Goal: Task Accomplishment & Management: Use online tool/utility

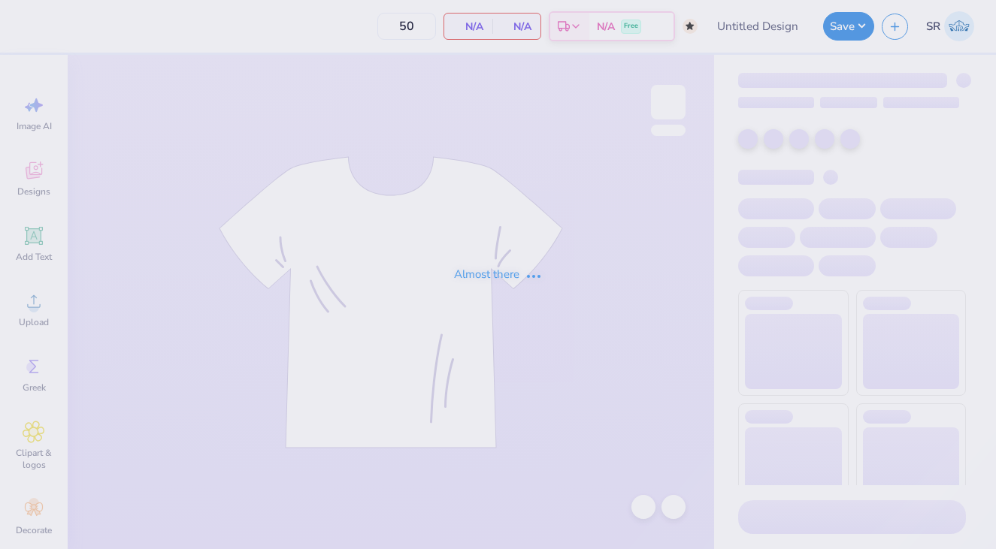
type input "sdt round 2 off shoulder"
type input "90"
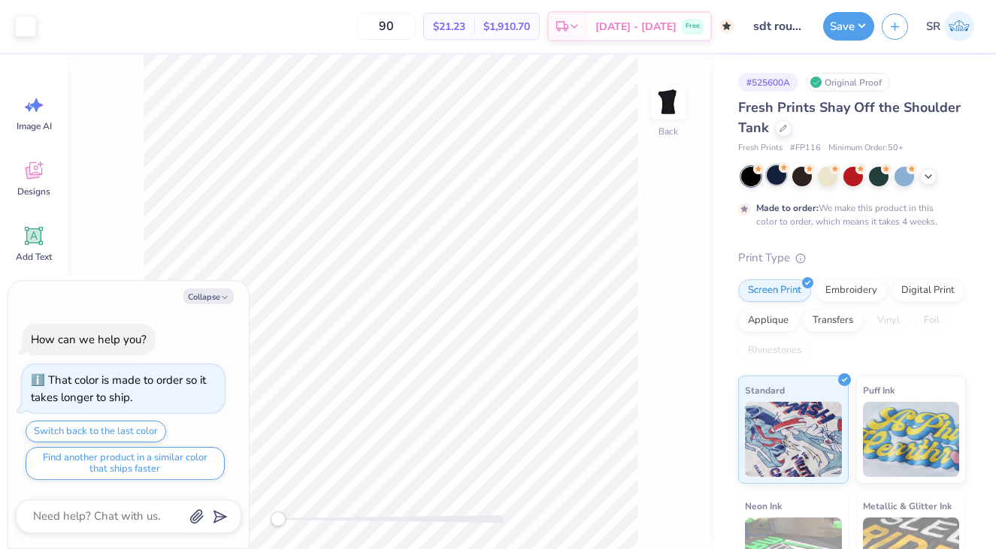
click at [773, 172] on div at bounding box center [777, 175] width 20 height 20
click at [853, 24] on button "Save" at bounding box center [848, 24] width 51 height 29
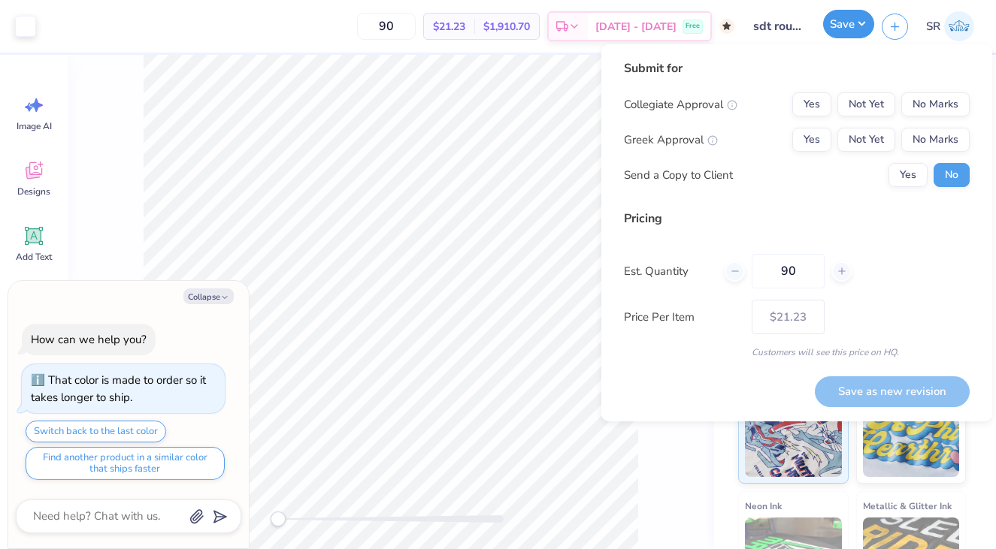
type textarea "x"
type input "– –"
type textarea "x"
type input "$21.23"
click at [816, 140] on button "Yes" at bounding box center [811, 140] width 39 height 24
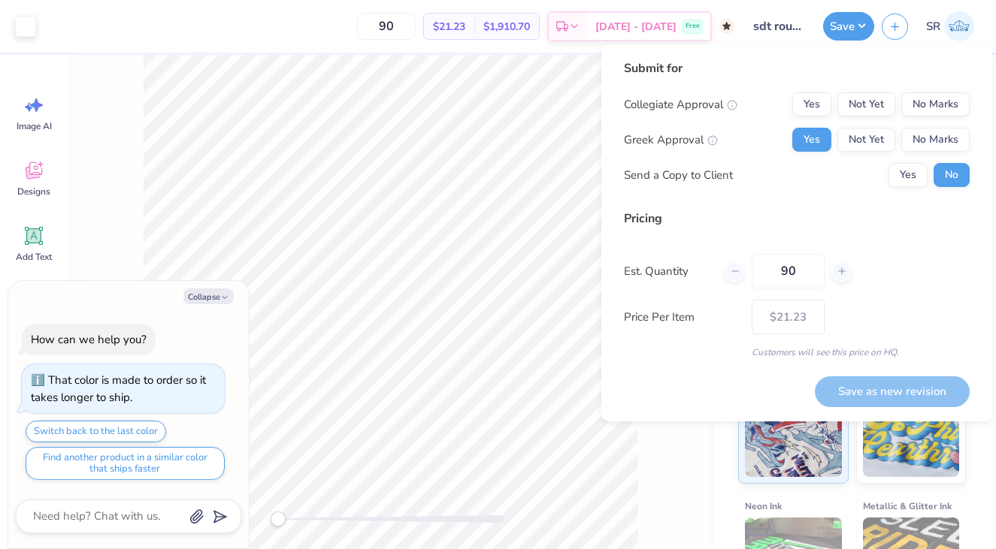
click at [913, 116] on div "Collegiate Approval Yes Not Yet No Marks Greek Approval Yes Not Yet No Marks Se…" at bounding box center [797, 139] width 346 height 95
click at [917, 107] on button "No Marks" at bounding box center [935, 104] width 68 height 24
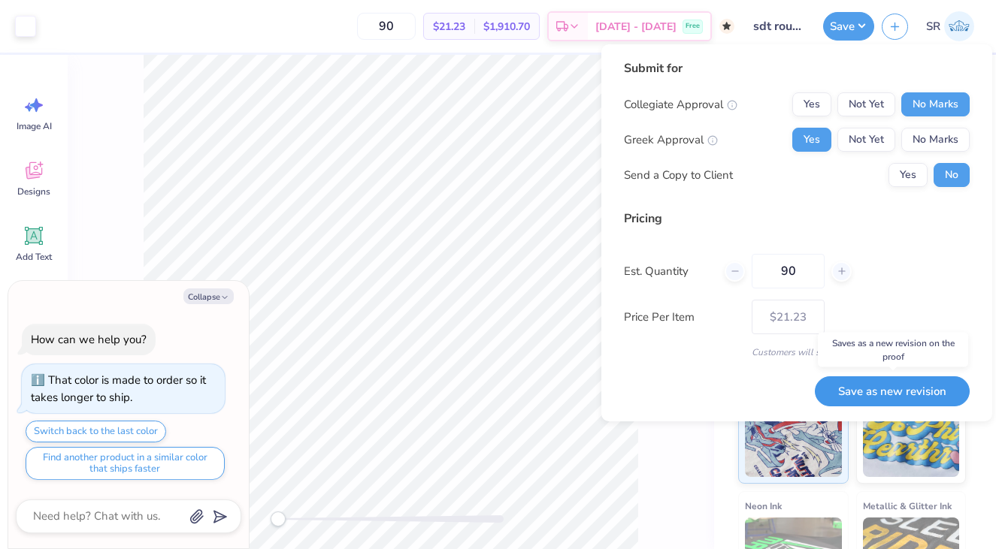
click at [870, 390] on button "Save as new revision" at bounding box center [892, 392] width 155 height 31
type textarea "x"
type input "– –"
type textarea "x"
type input "$21.23"
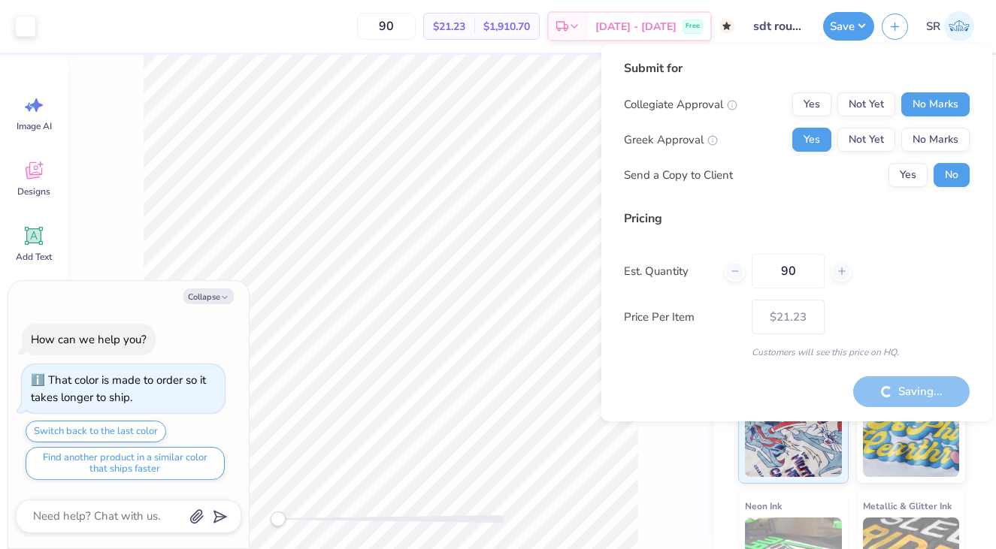
type textarea "x"
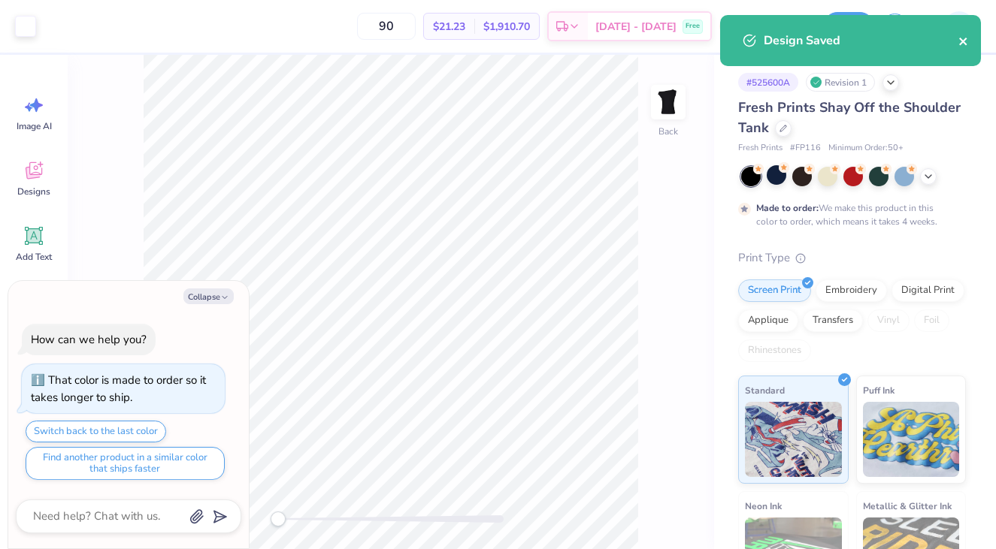
click at [966, 32] on button "close" at bounding box center [963, 41] width 11 height 18
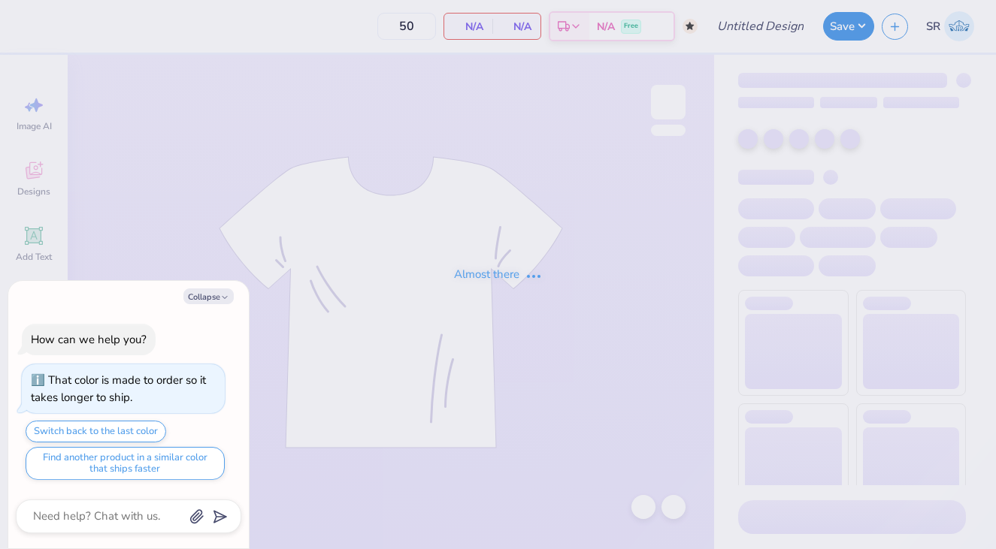
type textarea "x"
type input "sdt round 2 off shoulder"
type textarea "x"
type input "90"
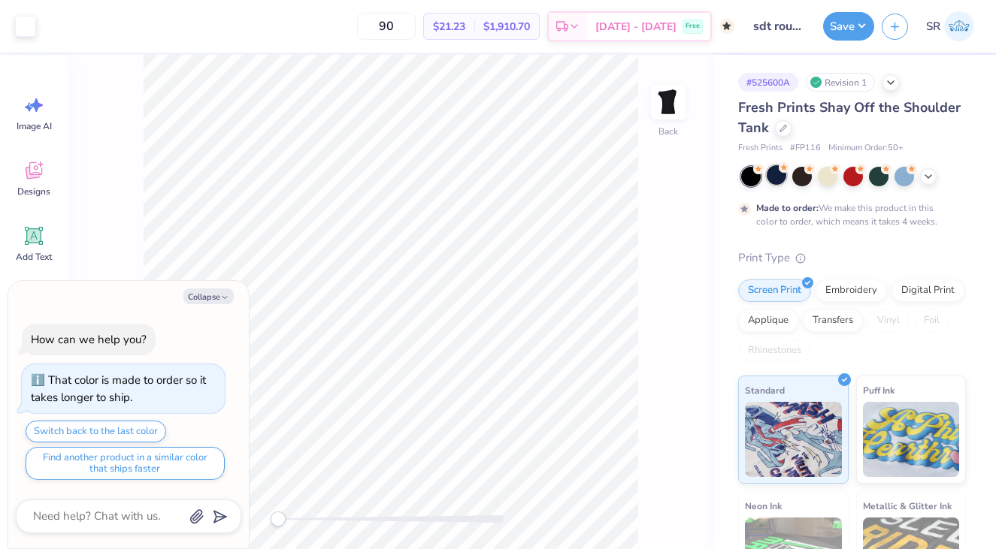
click at [782, 176] on div at bounding box center [777, 175] width 20 height 20
click at [847, 23] on button "Save" at bounding box center [848, 24] width 51 height 29
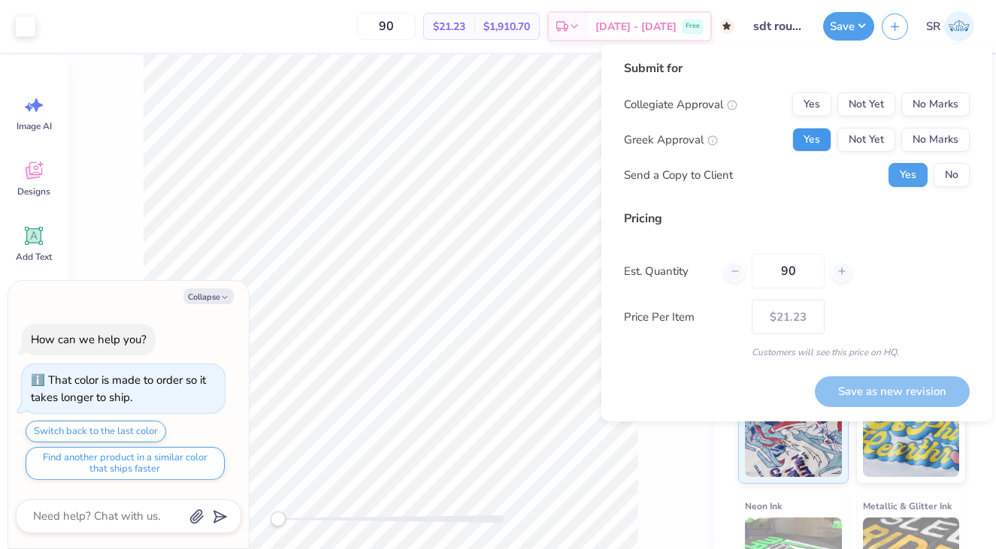
click at [812, 141] on button "Yes" at bounding box center [811, 140] width 39 height 24
click at [921, 112] on button "No Marks" at bounding box center [935, 104] width 68 height 24
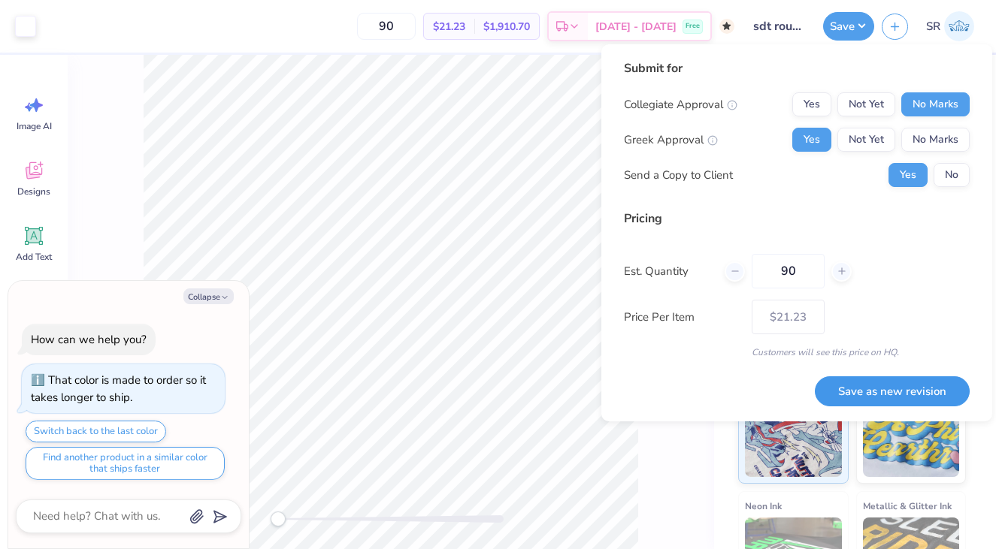
click at [876, 387] on button "Save as new revision" at bounding box center [892, 392] width 155 height 31
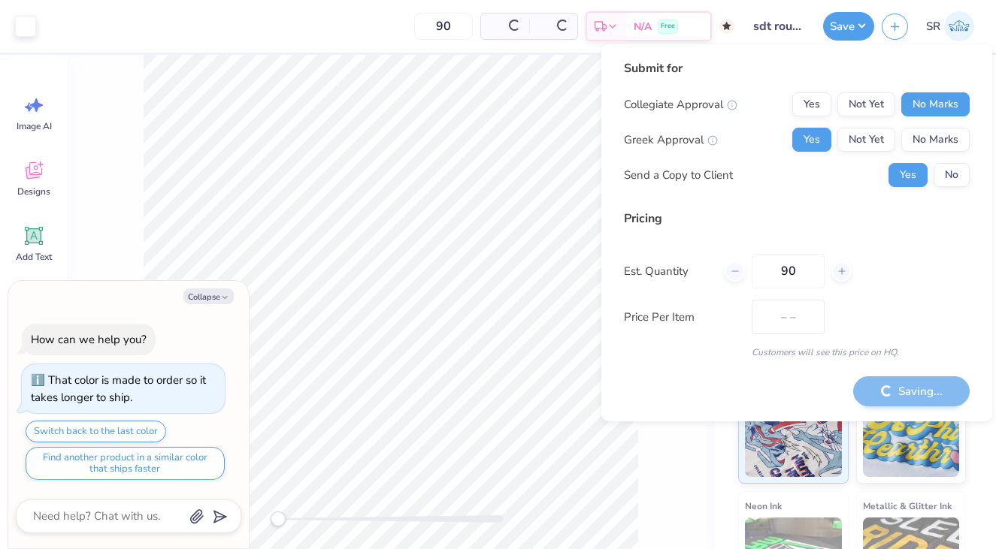
type textarea "x"
type input "– –"
type textarea "x"
type input "$21.23"
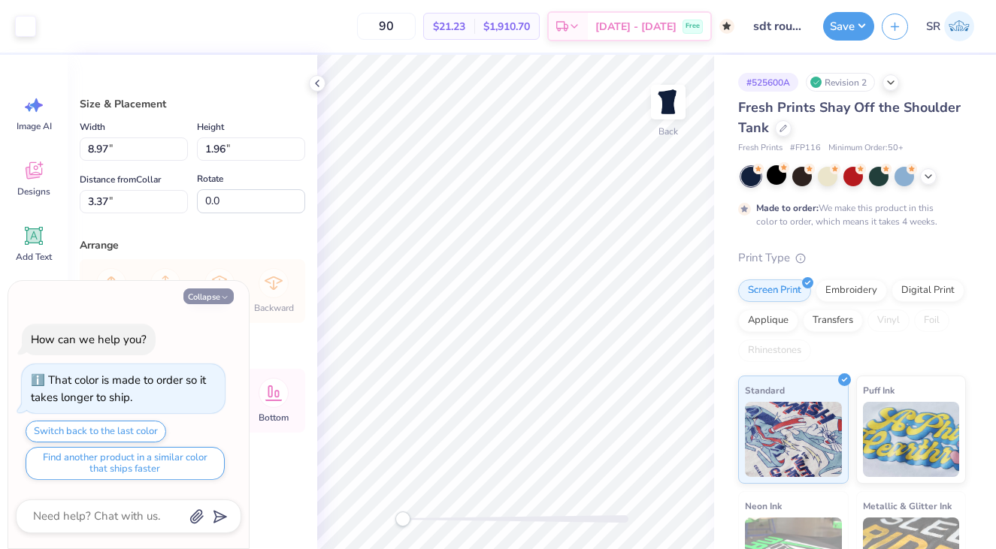
click at [223, 297] on polyline "button" at bounding box center [224, 297] width 5 height 2
type textarea "x"
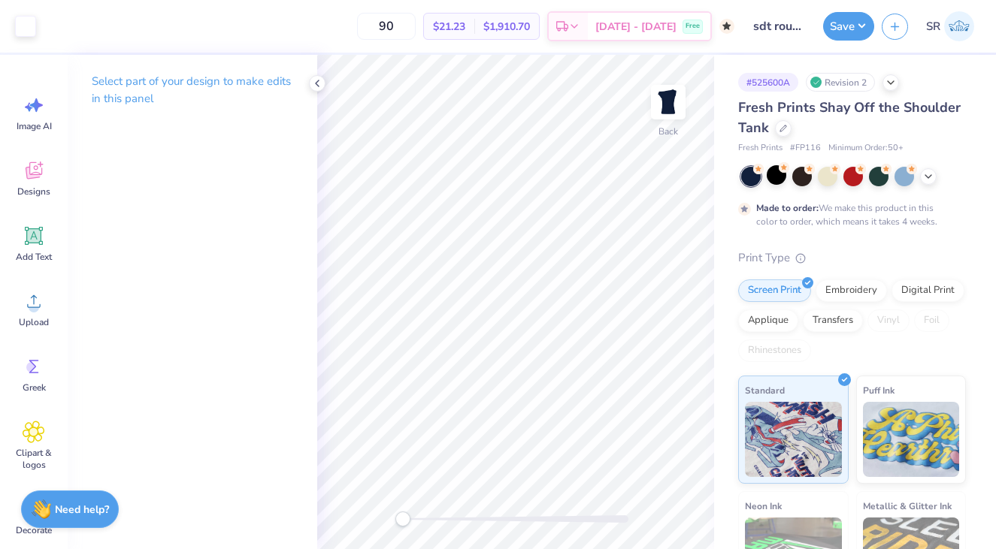
click at [808, 145] on span "# FP116" at bounding box center [805, 148] width 31 height 13
copy span "FP116"
click at [315, 78] on icon at bounding box center [317, 83] width 12 height 12
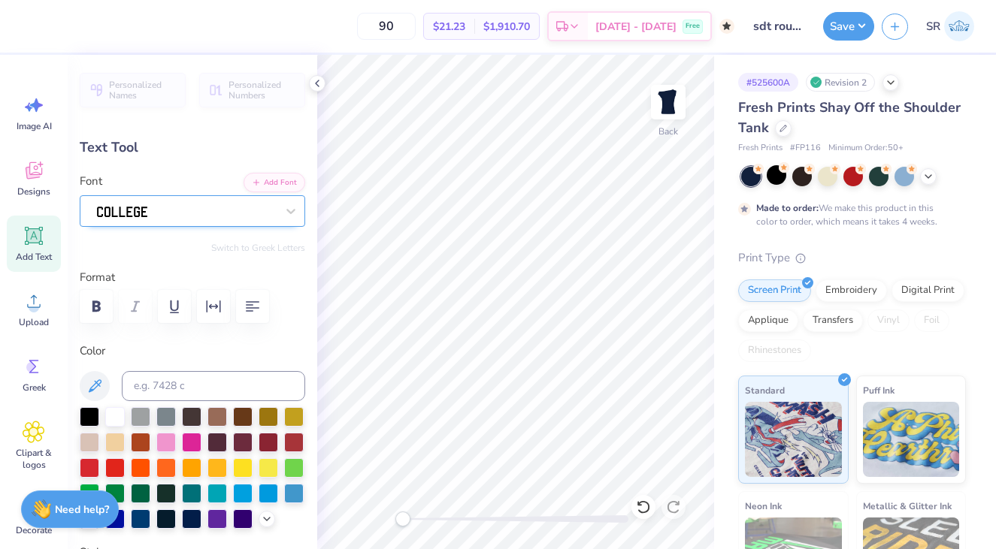
click at [273, 216] on div at bounding box center [186, 210] width 182 height 23
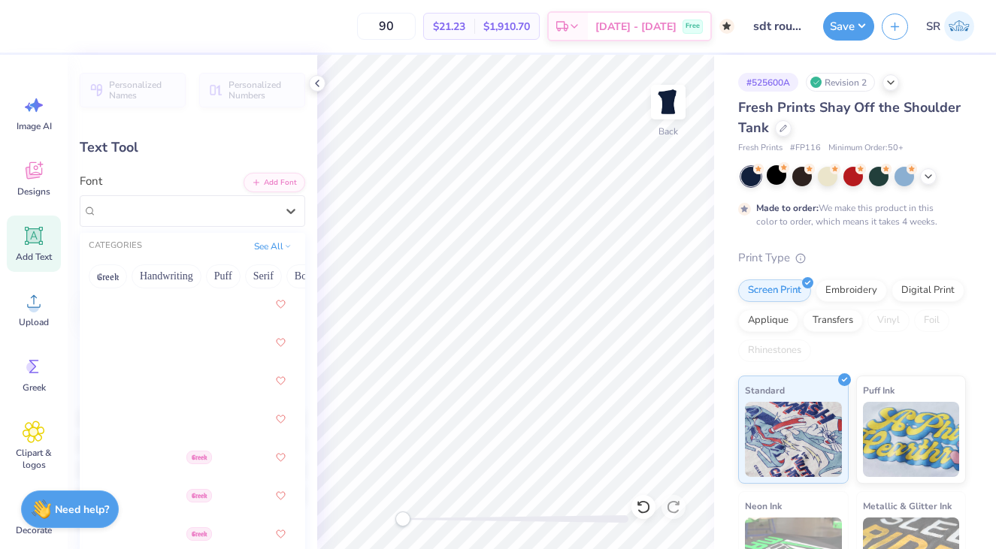
scroll to position [304, 0]
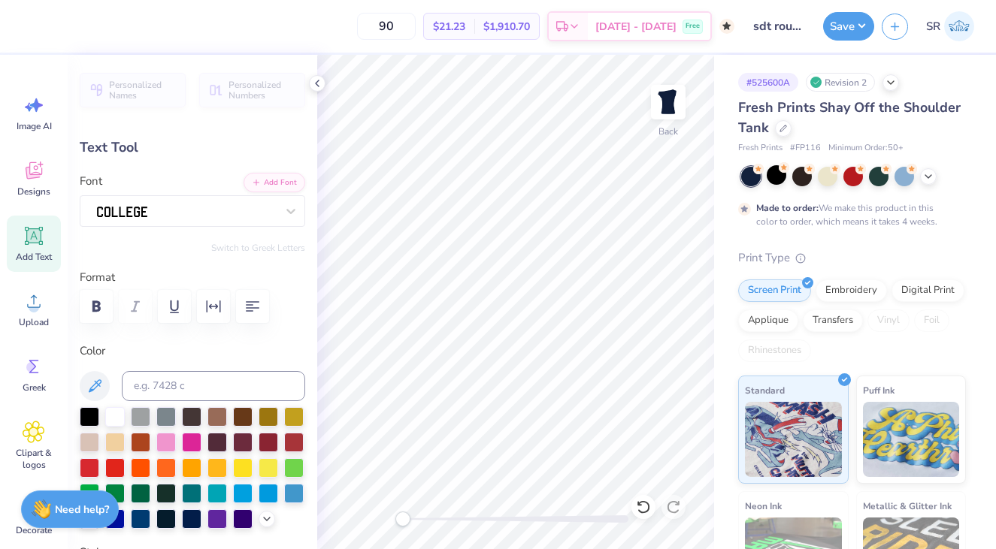
click at [272, 138] on div "Text Tool" at bounding box center [192, 148] width 225 height 20
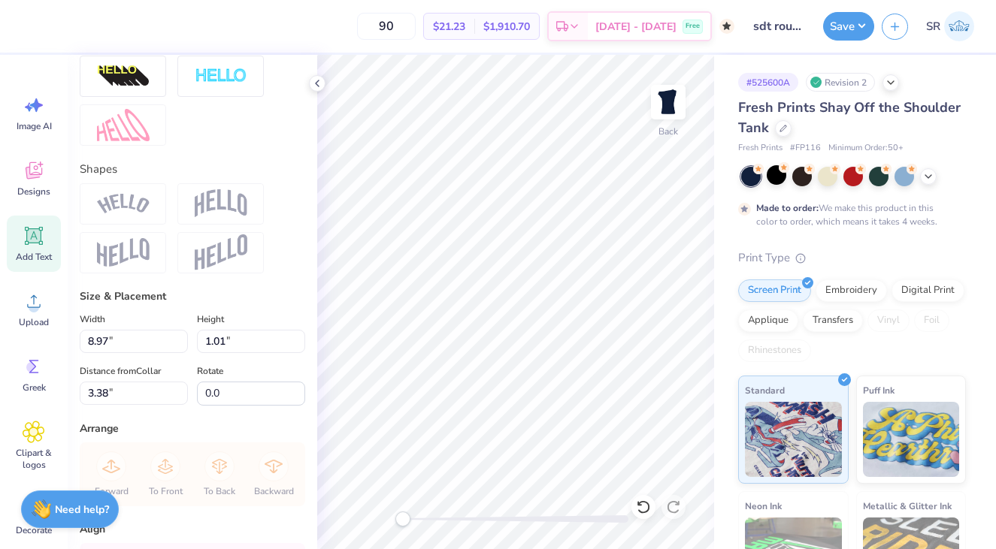
scroll to position [530, 0]
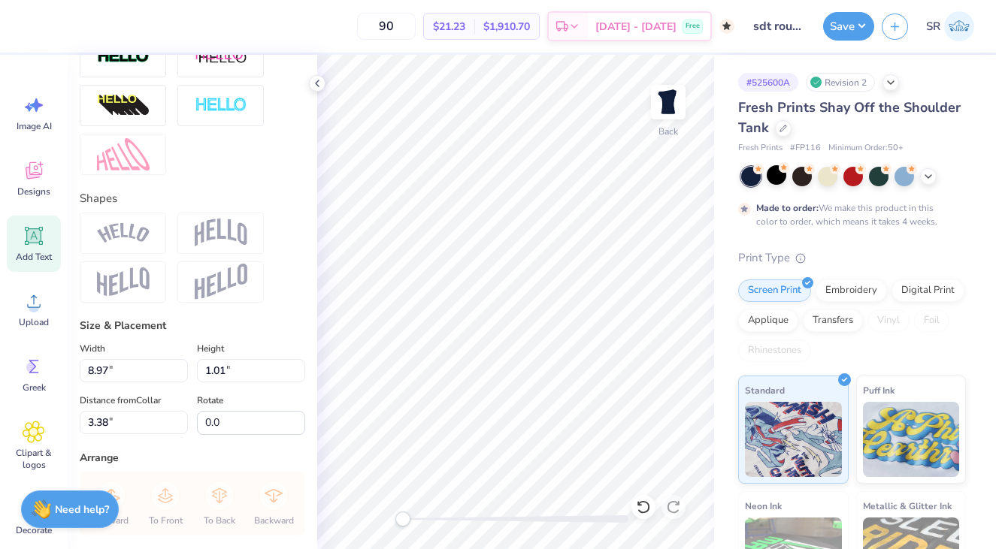
click at [142, 232] on img at bounding box center [123, 233] width 53 height 20
click at [141, 232] on img at bounding box center [123, 233] width 53 height 20
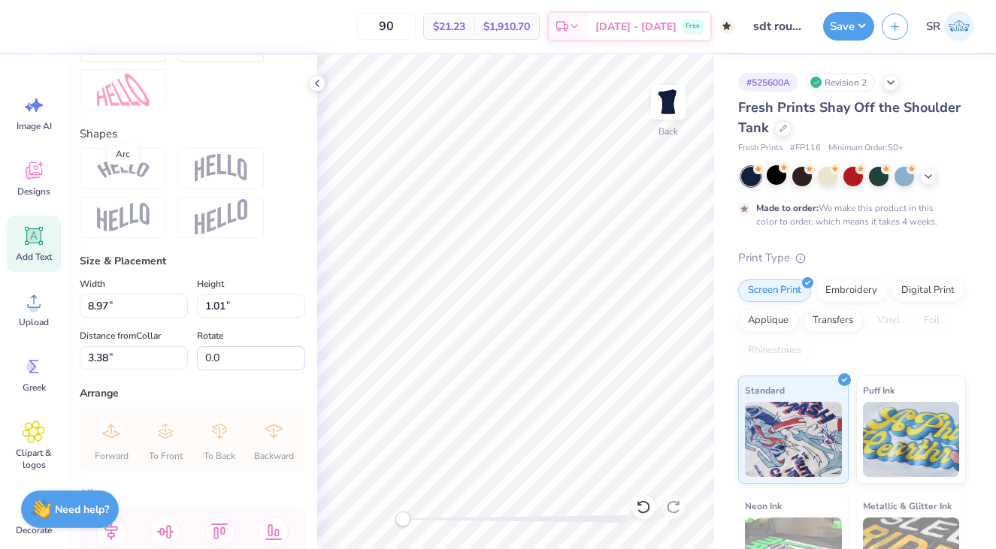
scroll to position [616, 0]
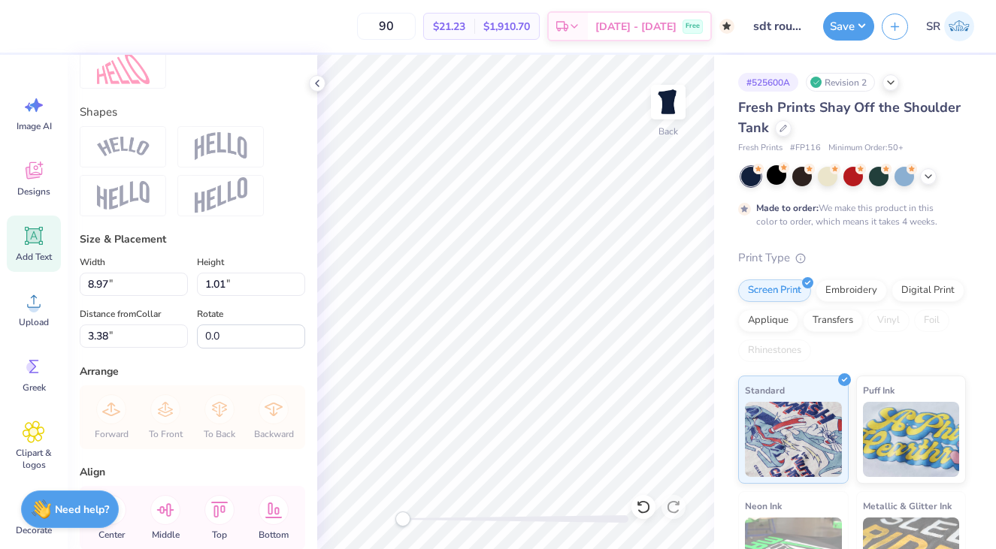
click at [128, 150] on img at bounding box center [123, 147] width 53 height 20
click at [127, 150] on img at bounding box center [123, 147] width 53 height 20
click at [316, 87] on icon at bounding box center [317, 83] width 12 height 12
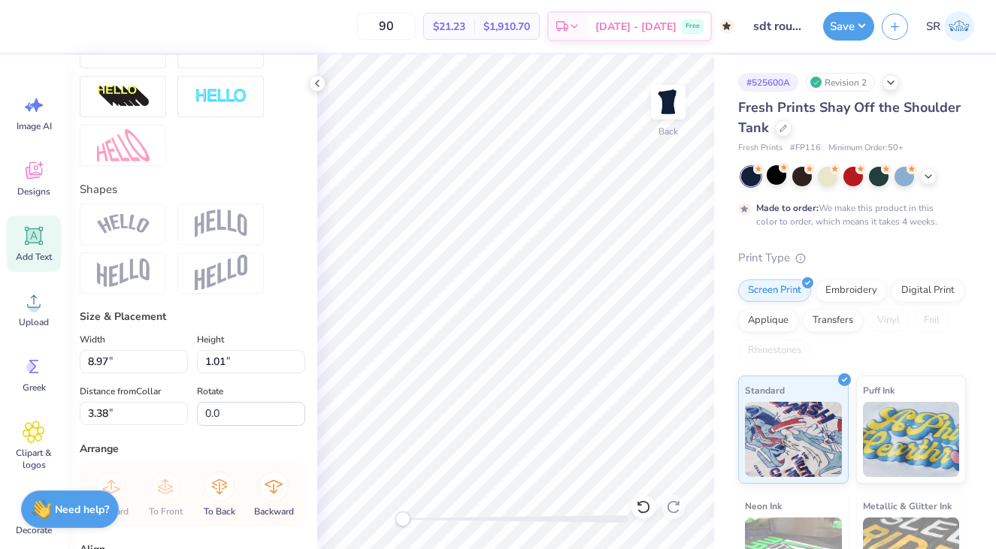
scroll to position [525, 0]
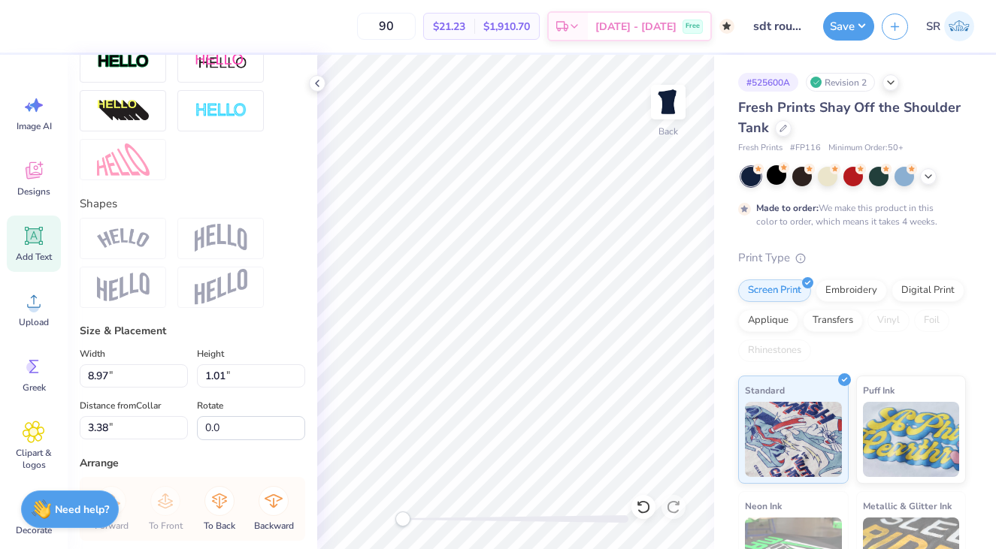
click at [136, 244] on img at bounding box center [123, 238] width 53 height 20
click at [132, 326] on div "Size & Placement" at bounding box center [192, 331] width 225 height 16
click at [221, 227] on img at bounding box center [221, 238] width 53 height 29
click at [86, 238] on div at bounding box center [123, 238] width 86 height 41
click at [32, 135] on div "Image AI" at bounding box center [34, 113] width 54 height 56
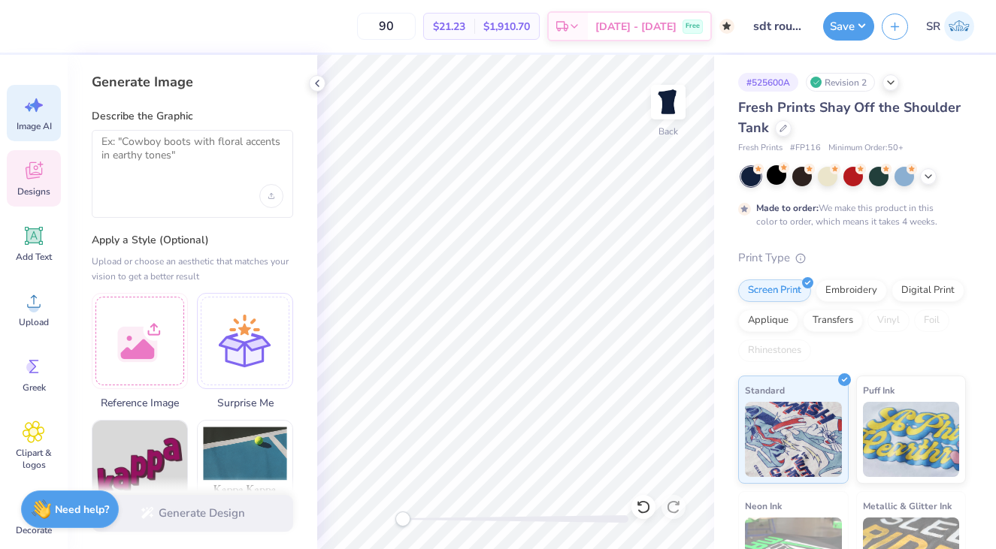
click at [40, 178] on icon at bounding box center [34, 170] width 23 height 23
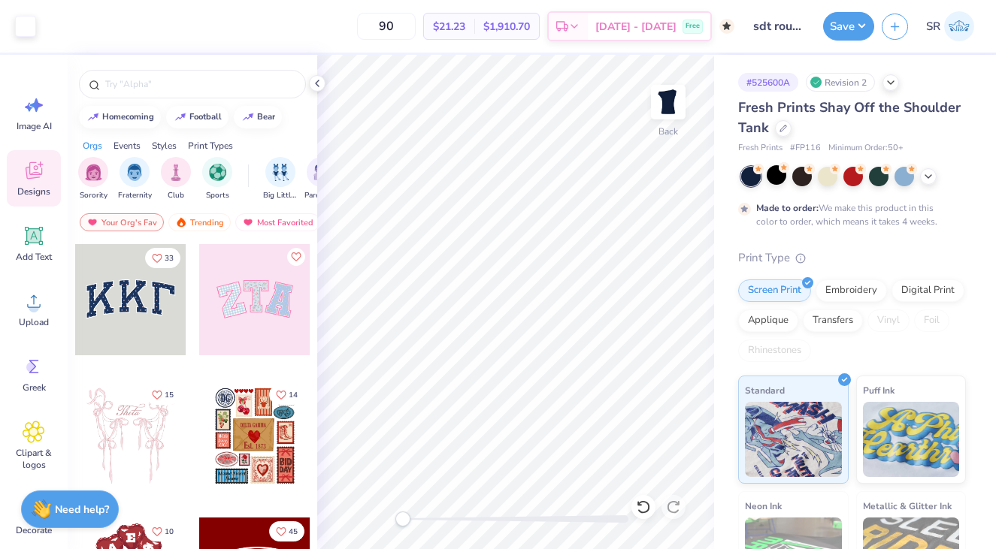
click at [141, 286] on div at bounding box center [130, 299] width 111 height 111
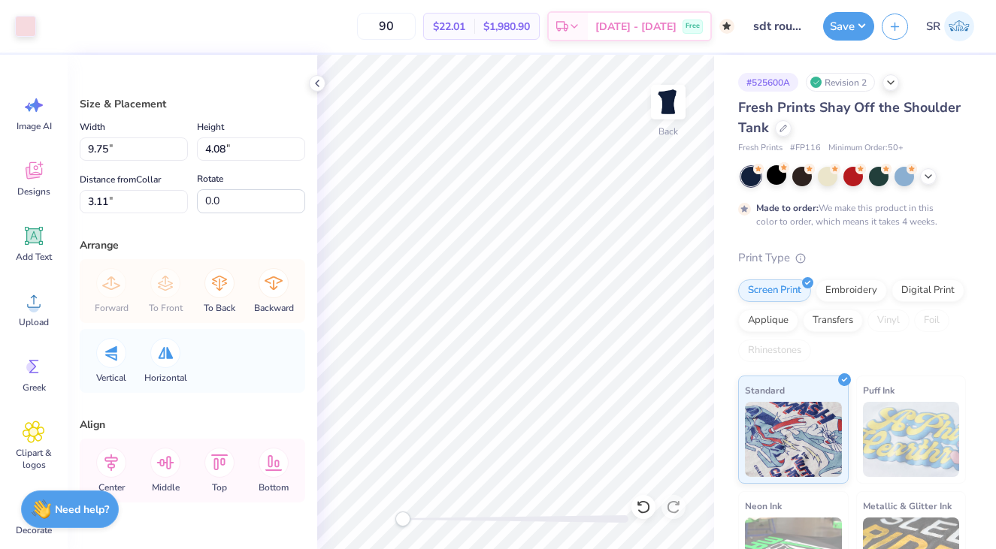
type input "9.84"
type input "4.20"
type input "3.09"
